Goal: Task Accomplishment & Management: Complete application form

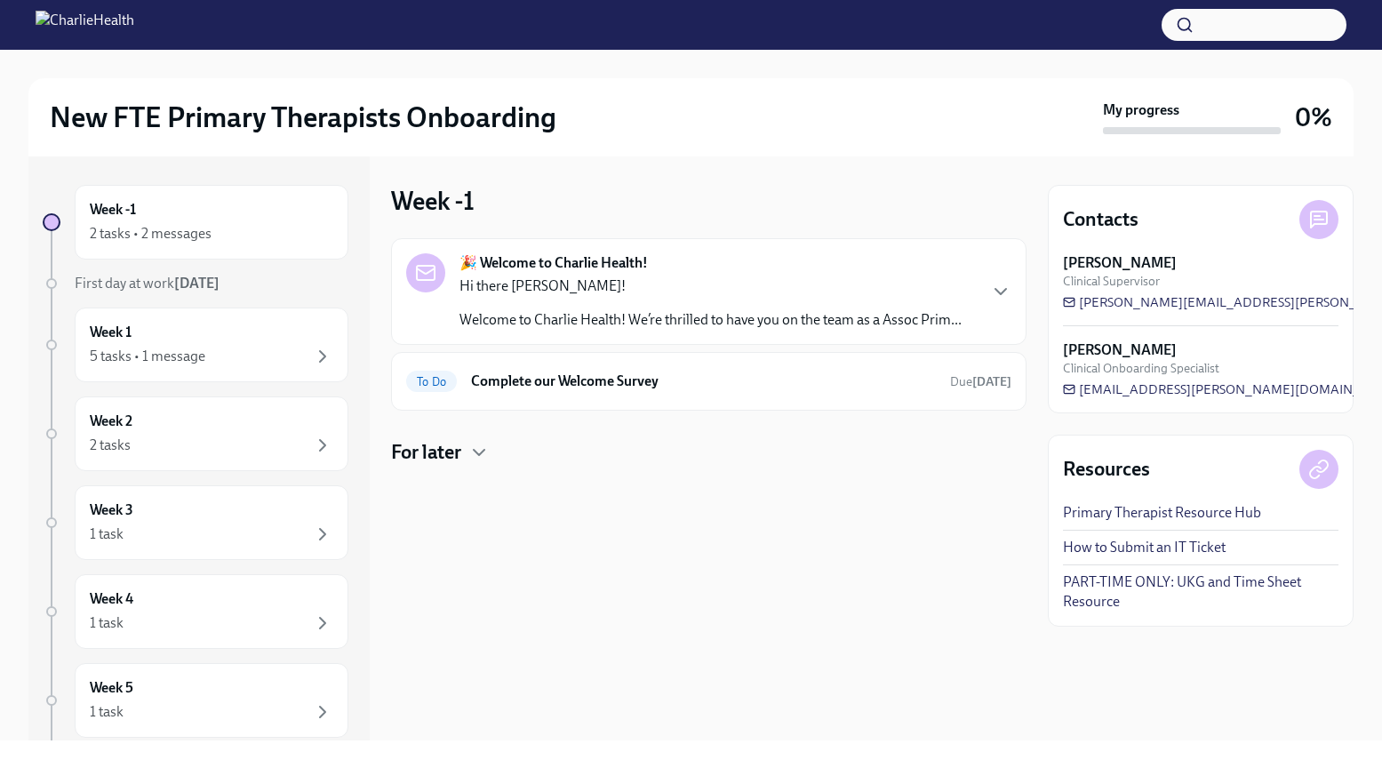
click at [719, 324] on p "Welcome to Charlie Health! We’re thrilled to have you on the team as a Assoc Pr…" at bounding box center [711, 320] width 502 height 20
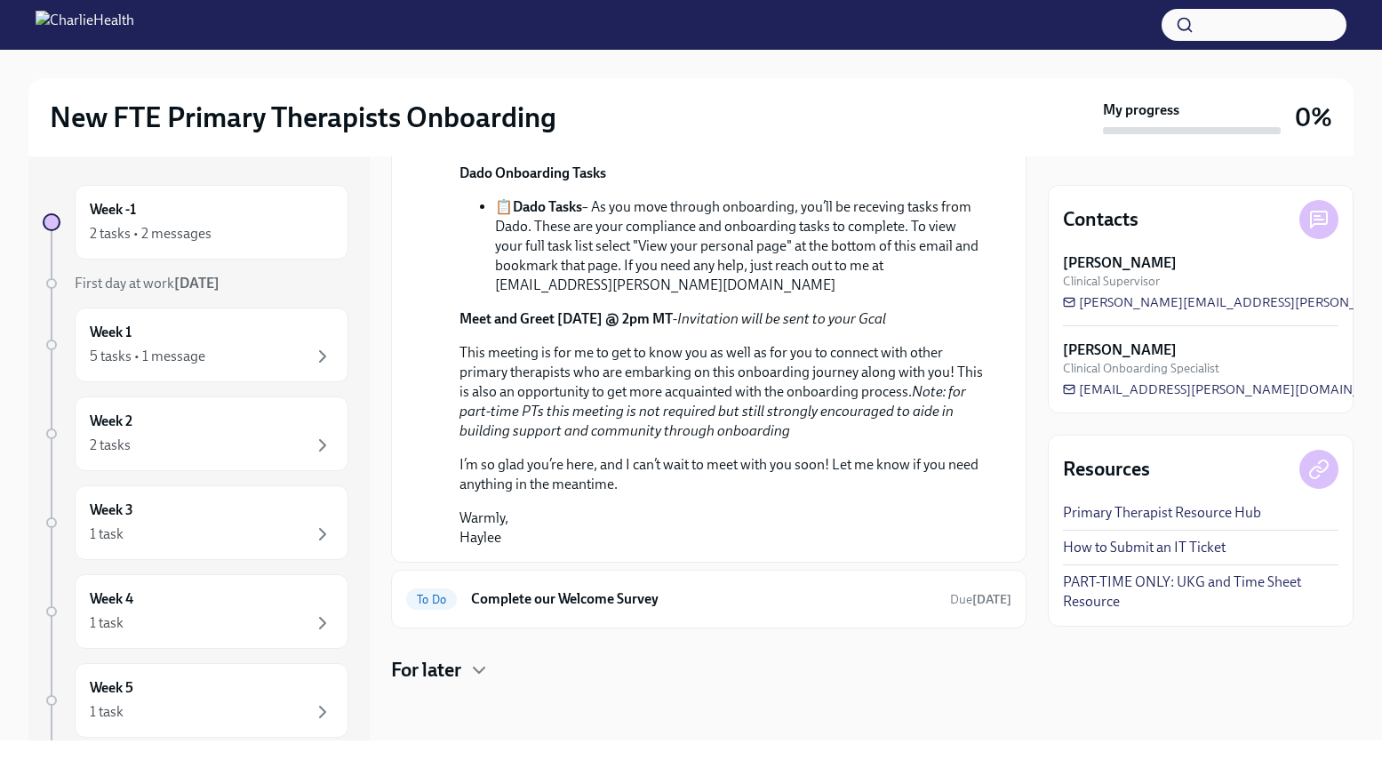
scroll to position [828, 0]
click at [804, 591] on h6 "Complete our Welcome Survey" at bounding box center [703, 599] width 465 height 20
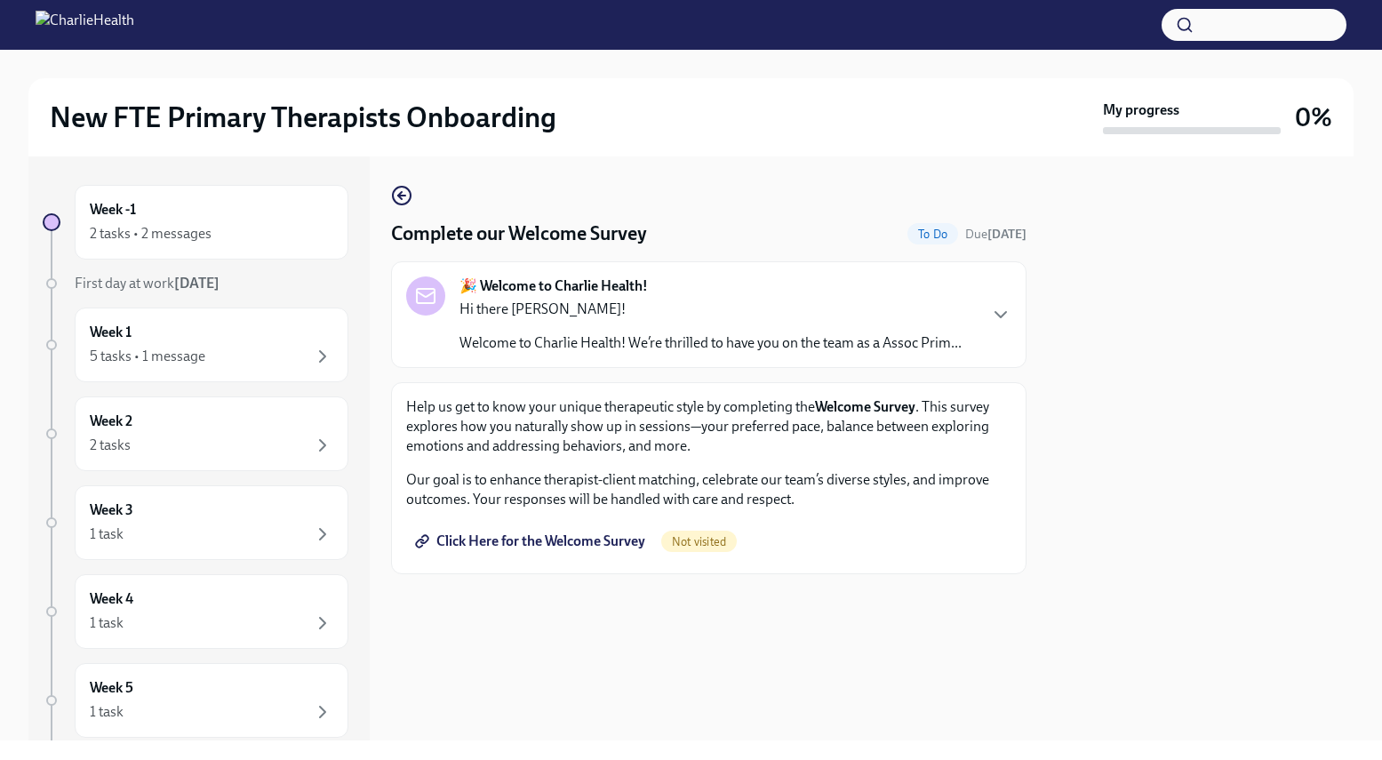
click at [605, 534] on span "Click Here for the Welcome Survey" at bounding box center [532, 541] width 227 height 18
click at [847, 690] on div "Complete our Welcome Survey Done Completed today 🎉 Welcome to Charlie Health! H…" at bounding box center [709, 450] width 636 height 584
click at [725, 550] on span "Completed" at bounding box center [717, 543] width 68 height 14
click at [192, 229] on div "2 tasks • 2 messages" at bounding box center [151, 236] width 122 height 20
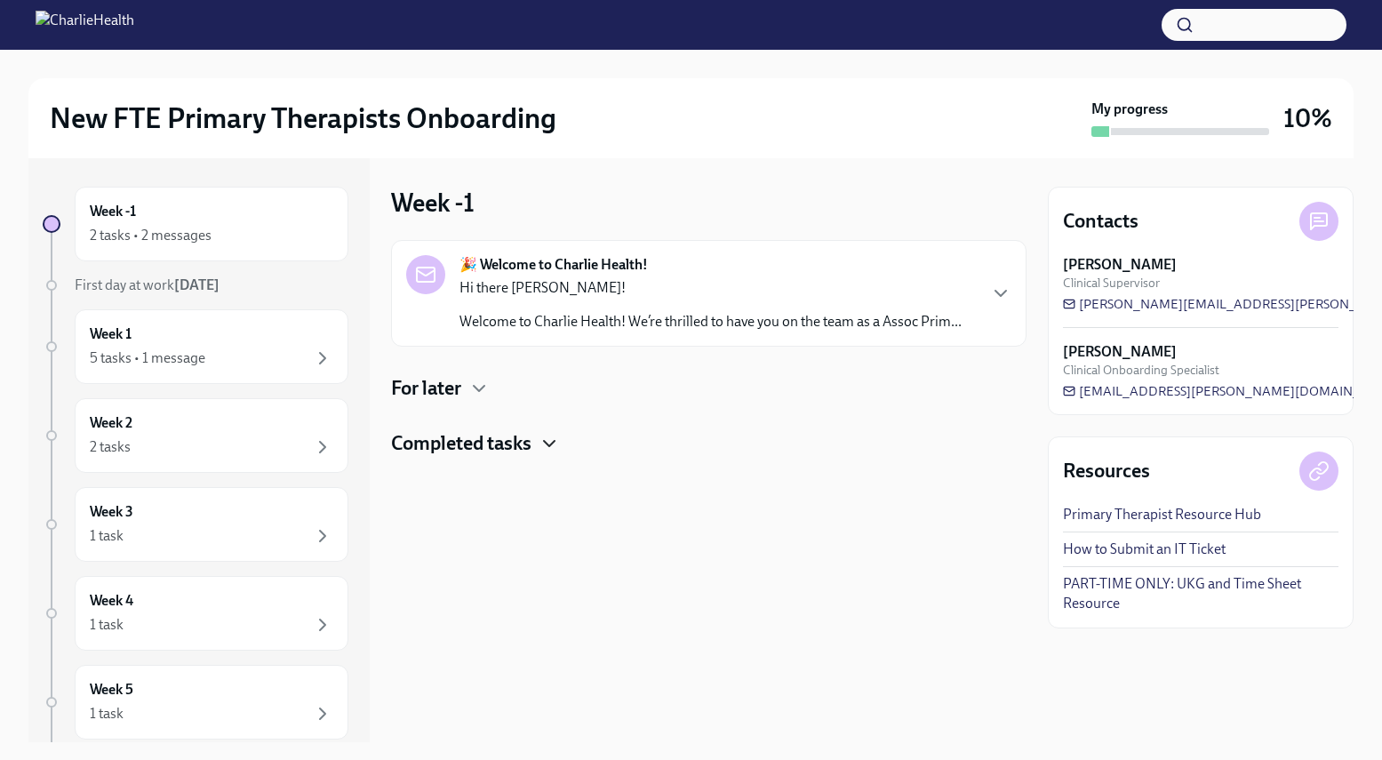
click at [556, 446] on icon "button" at bounding box center [549, 443] width 21 height 21
click at [555, 446] on icon "button" at bounding box center [549, 443] width 11 height 5
click at [475, 396] on icon "button" at bounding box center [478, 388] width 21 height 21
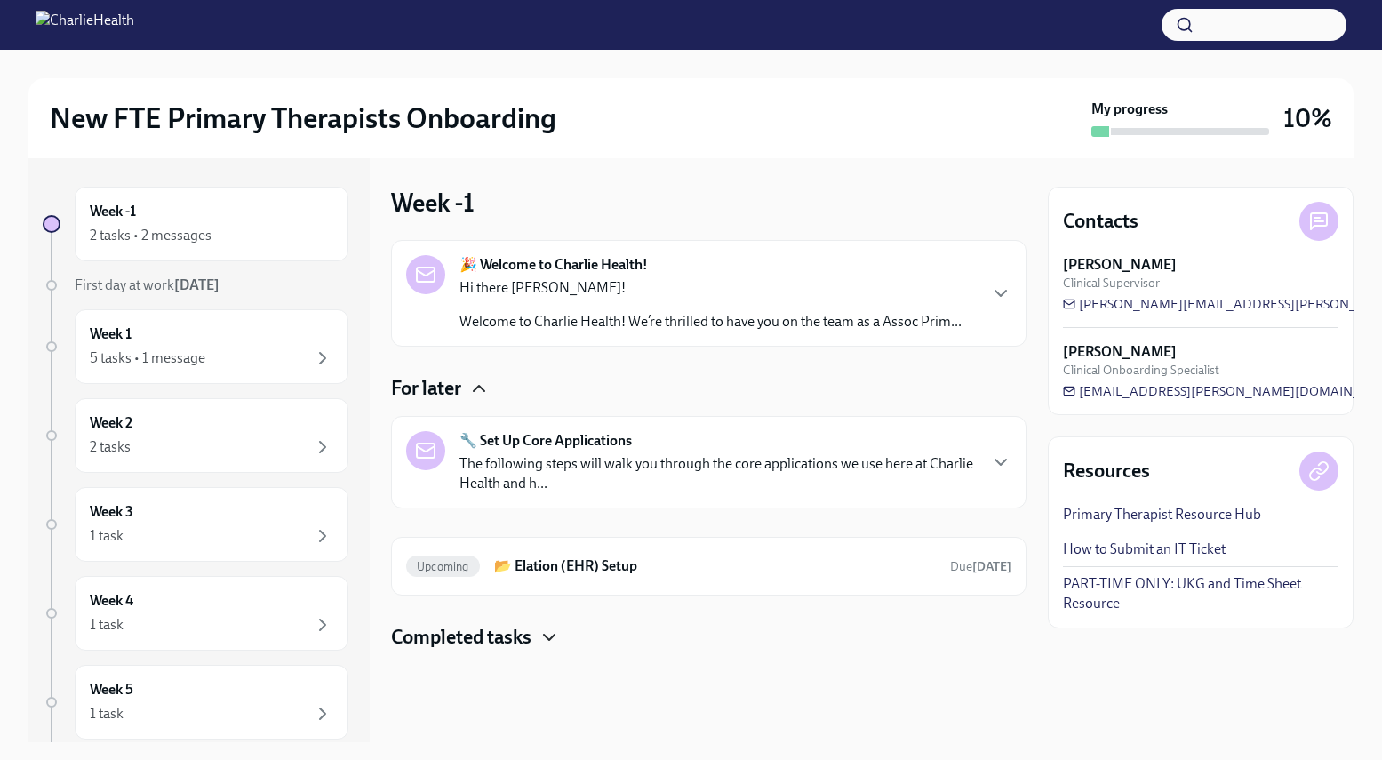
click at [560, 632] on icon "button" at bounding box center [549, 637] width 21 height 21
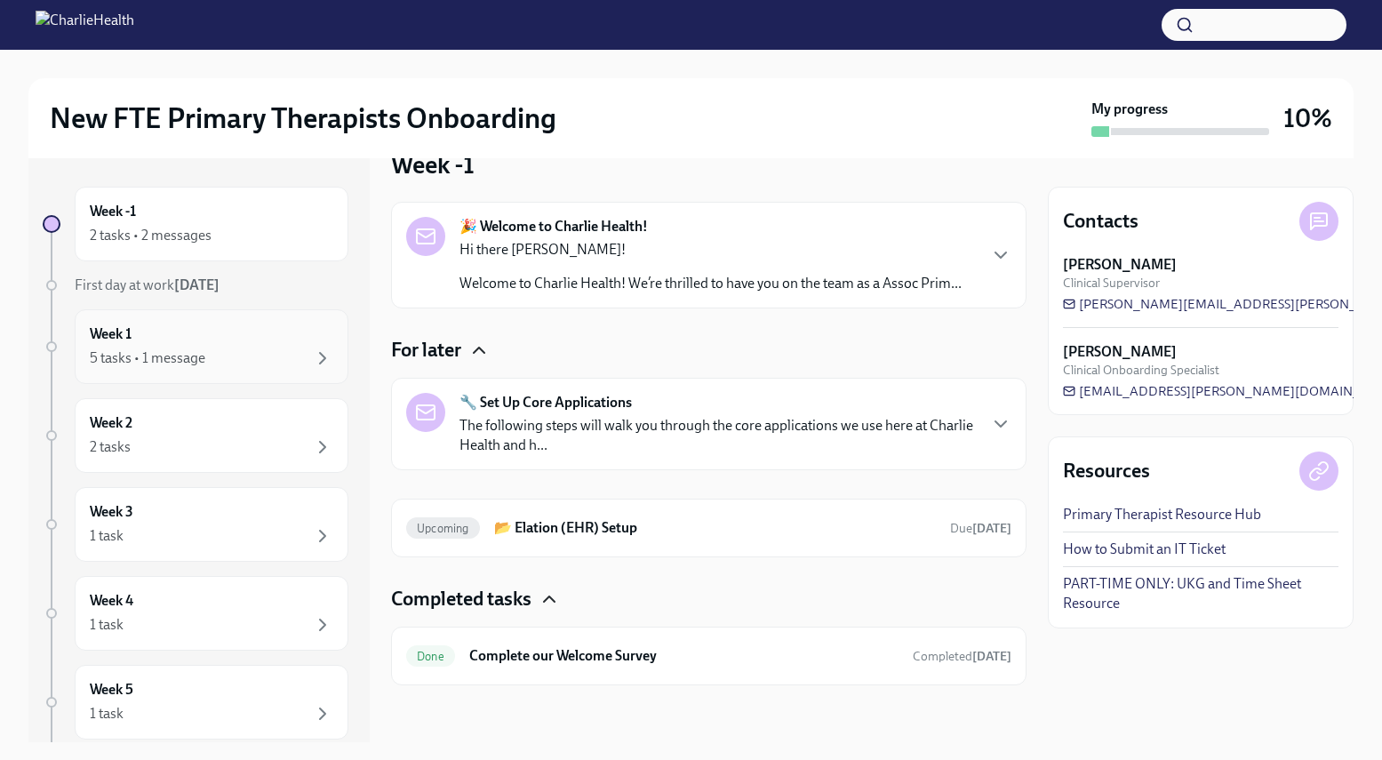
click at [291, 348] on div "5 tasks • 1 message" at bounding box center [212, 358] width 244 height 21
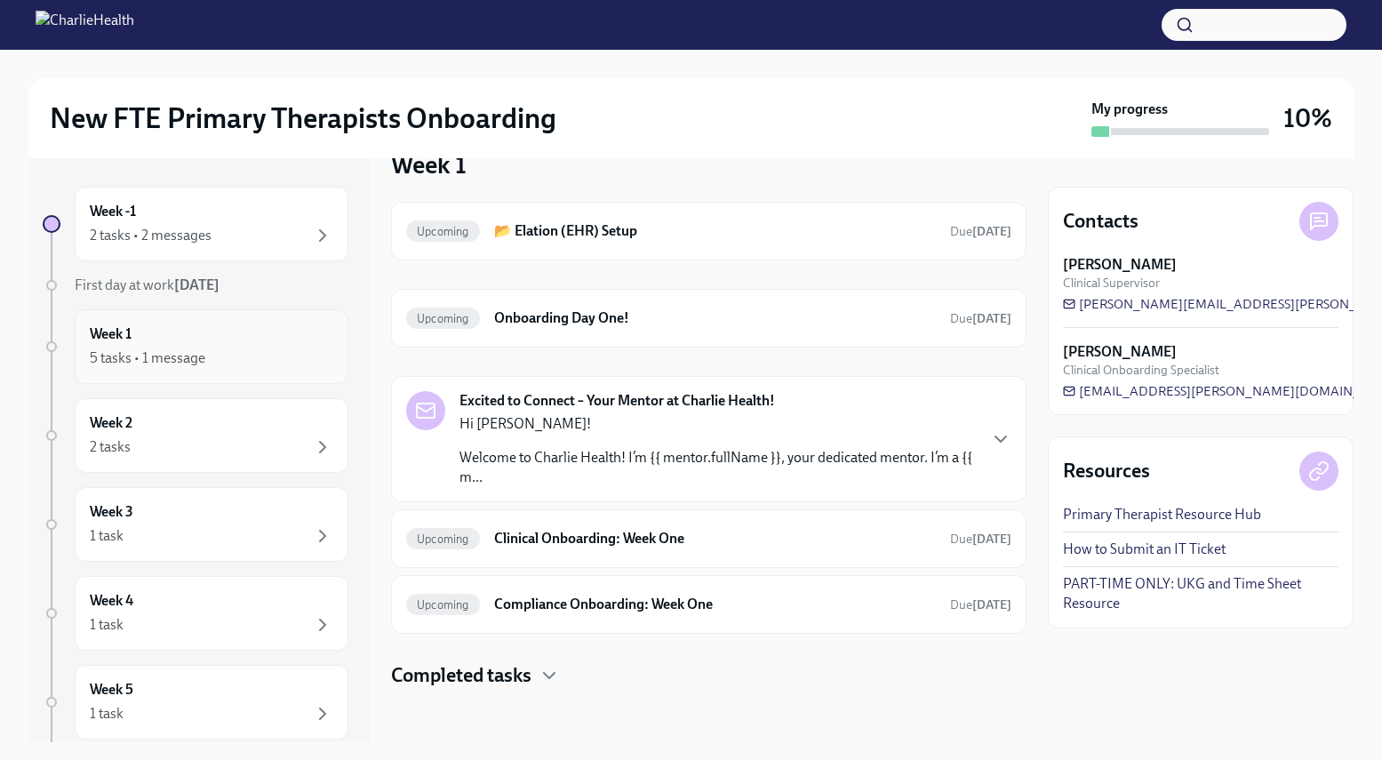
click at [270, 358] on div "5 tasks • 1 message" at bounding box center [212, 358] width 244 height 21
click at [253, 407] on div "Week 2 2 tasks" at bounding box center [212, 435] width 274 height 75
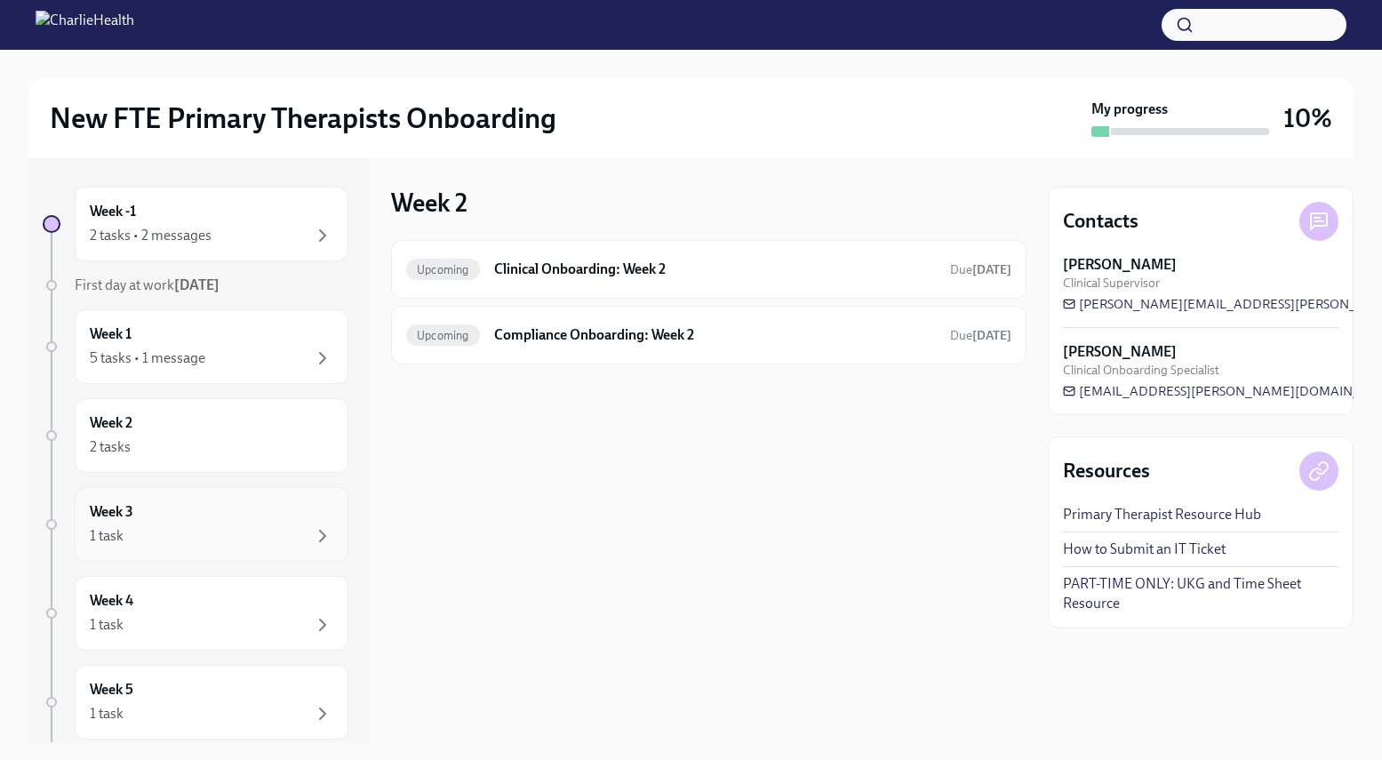
click at [252, 537] on div "1 task" at bounding box center [212, 535] width 244 height 21
click at [246, 614] on div "1 task" at bounding box center [212, 624] width 244 height 21
click at [245, 560] on div "Week 3 1 task" at bounding box center [212, 524] width 274 height 75
click at [658, 452] on div "Week 3 Upcoming Provide an FBI Clearance Letter for Pennsylvania Due Nov 13th" at bounding box center [709, 450] width 636 height 584
click at [740, 250] on div "Upcoming Provide an FBI Clearance Letter for Pennsylvania Due Nov 13th" at bounding box center [709, 269] width 636 height 59
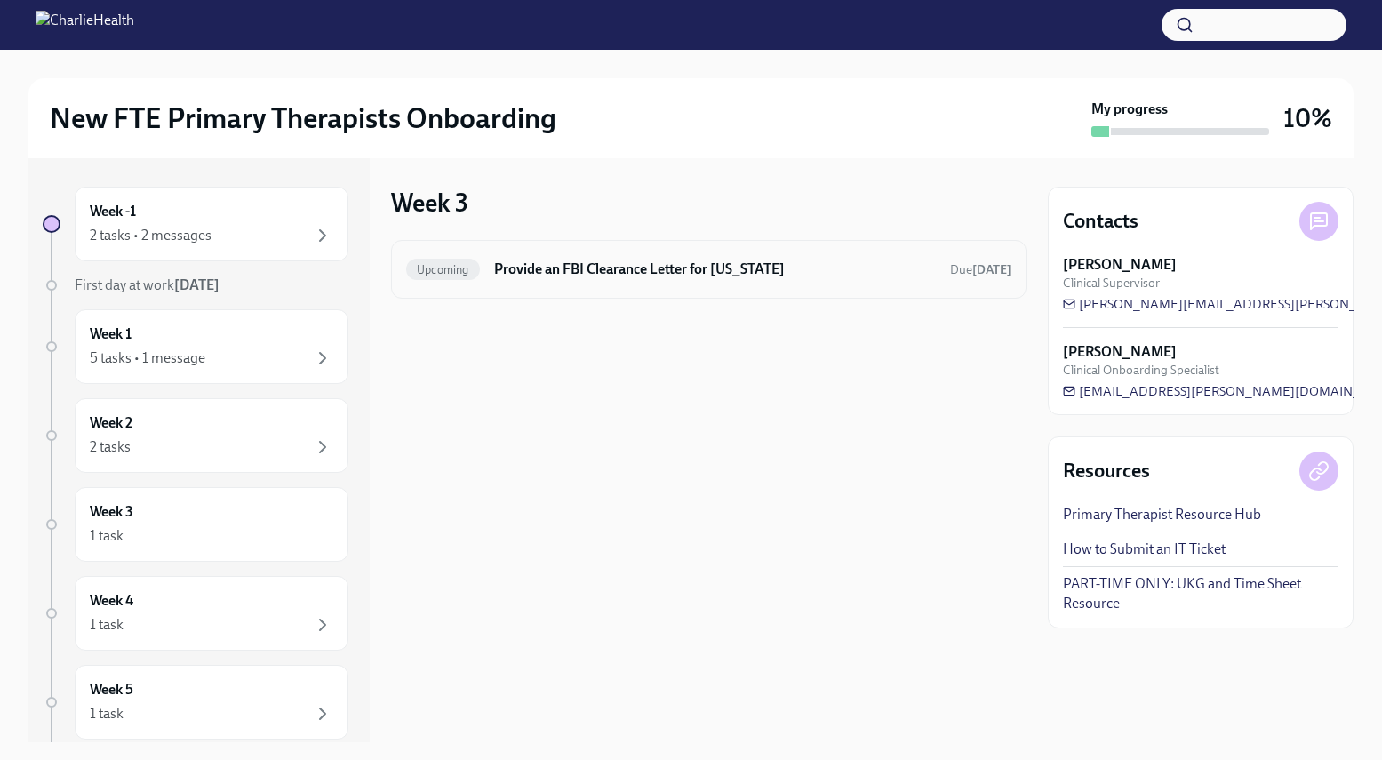
click at [741, 271] on h6 "Provide an FBI Clearance Letter for Pennsylvania" at bounding box center [715, 270] width 442 height 20
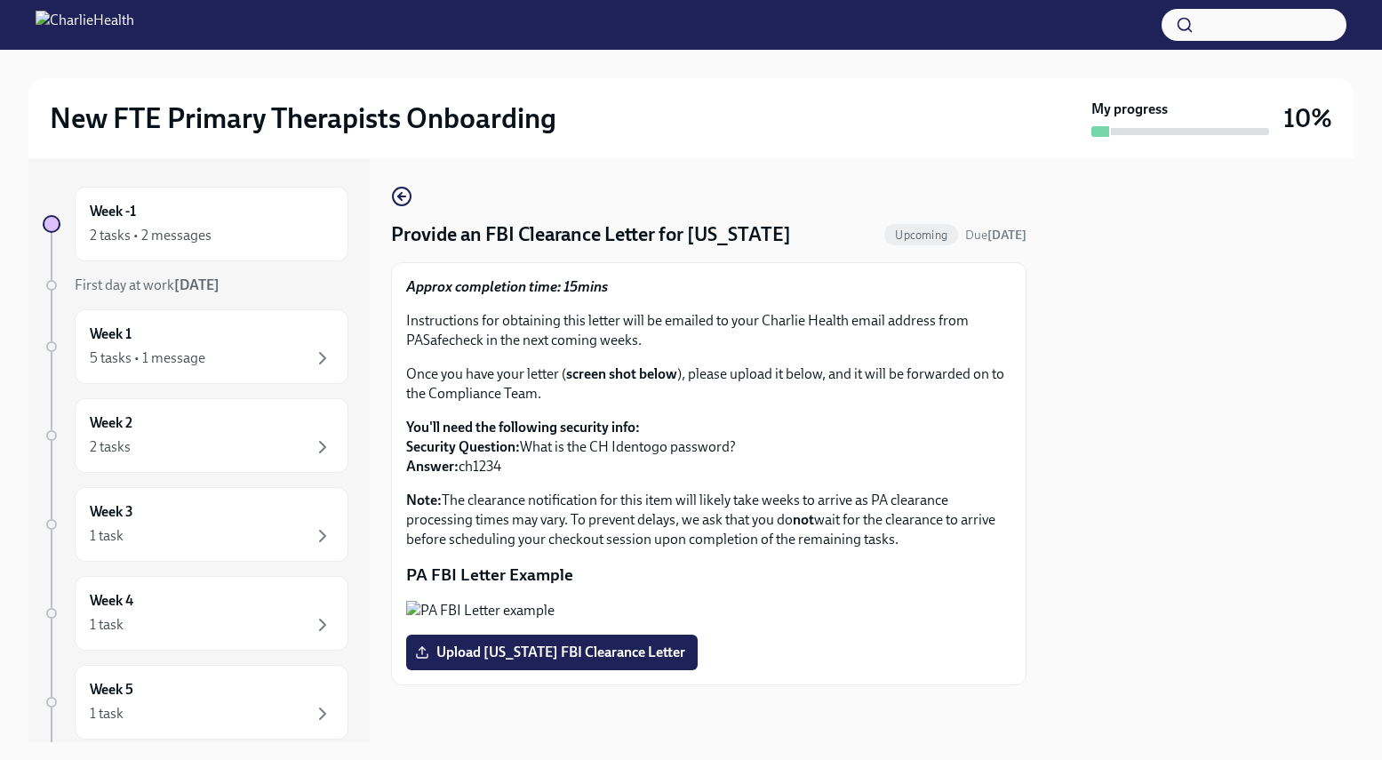
scroll to position [183, 0]
click at [674, 657] on span "Upload Pennsylvania FBI Clearance Letter" at bounding box center [552, 653] width 267 height 18
click at [0, 0] on input "Upload Pennsylvania FBI Clearance Letter" at bounding box center [0, 0] width 0 height 0
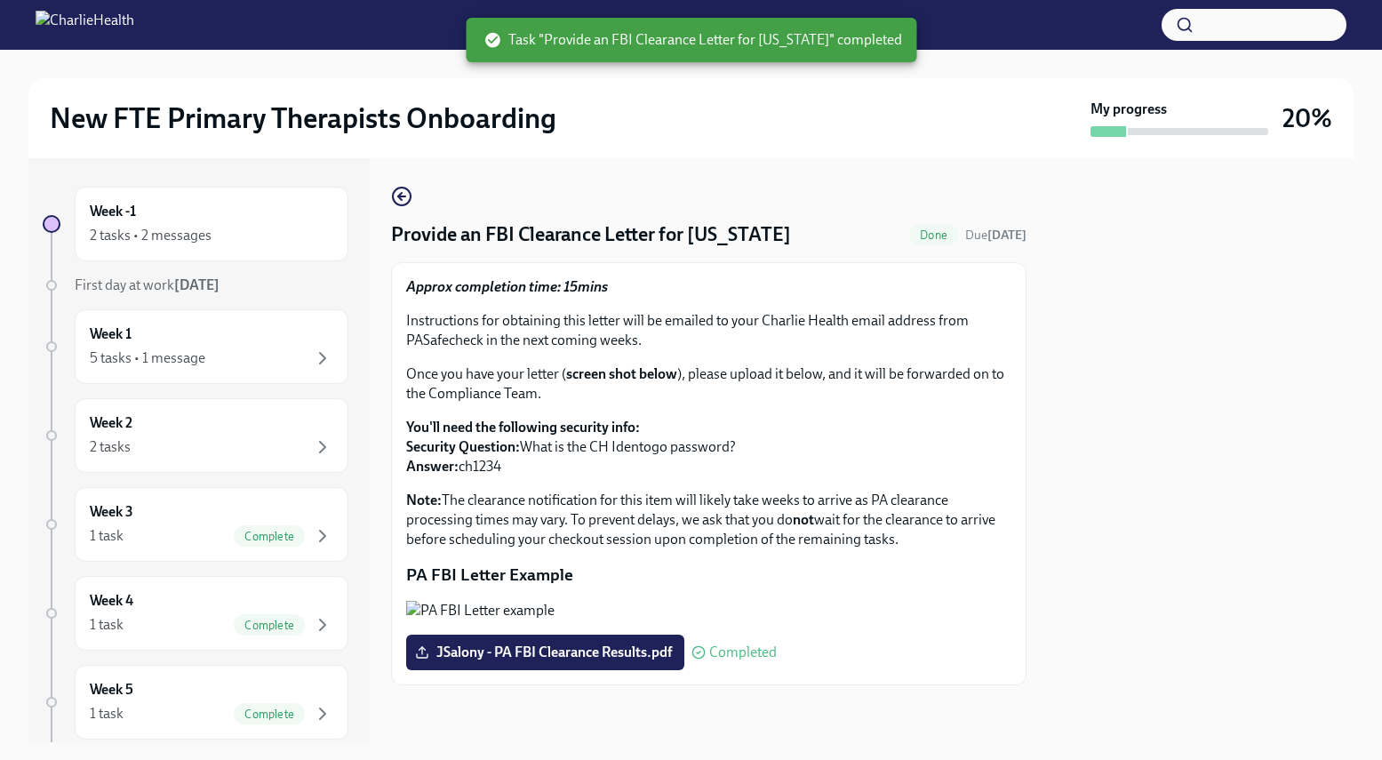
scroll to position [0, 0]
click at [169, 225] on div "2 tasks • 2 messages" at bounding box center [212, 235] width 244 height 21
